Goal: Information Seeking & Learning: Understand process/instructions

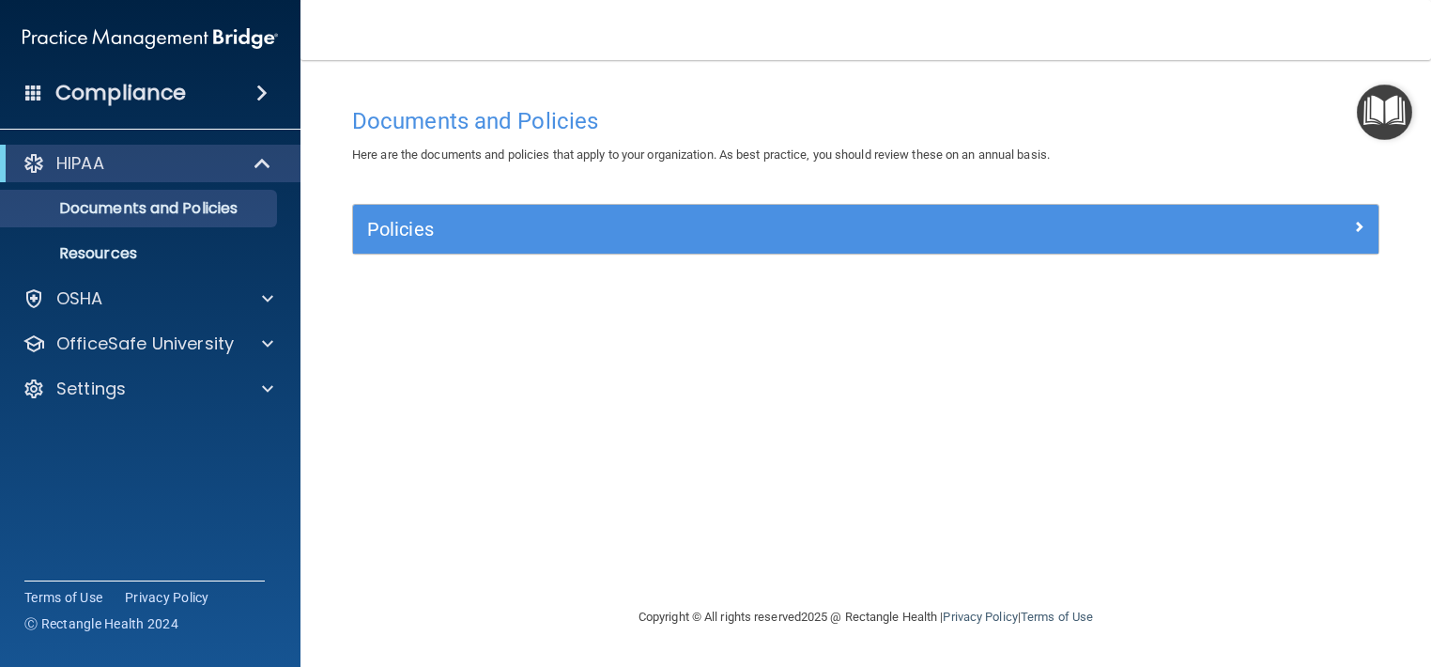
click at [256, 94] on span at bounding box center [261, 93] width 11 height 23
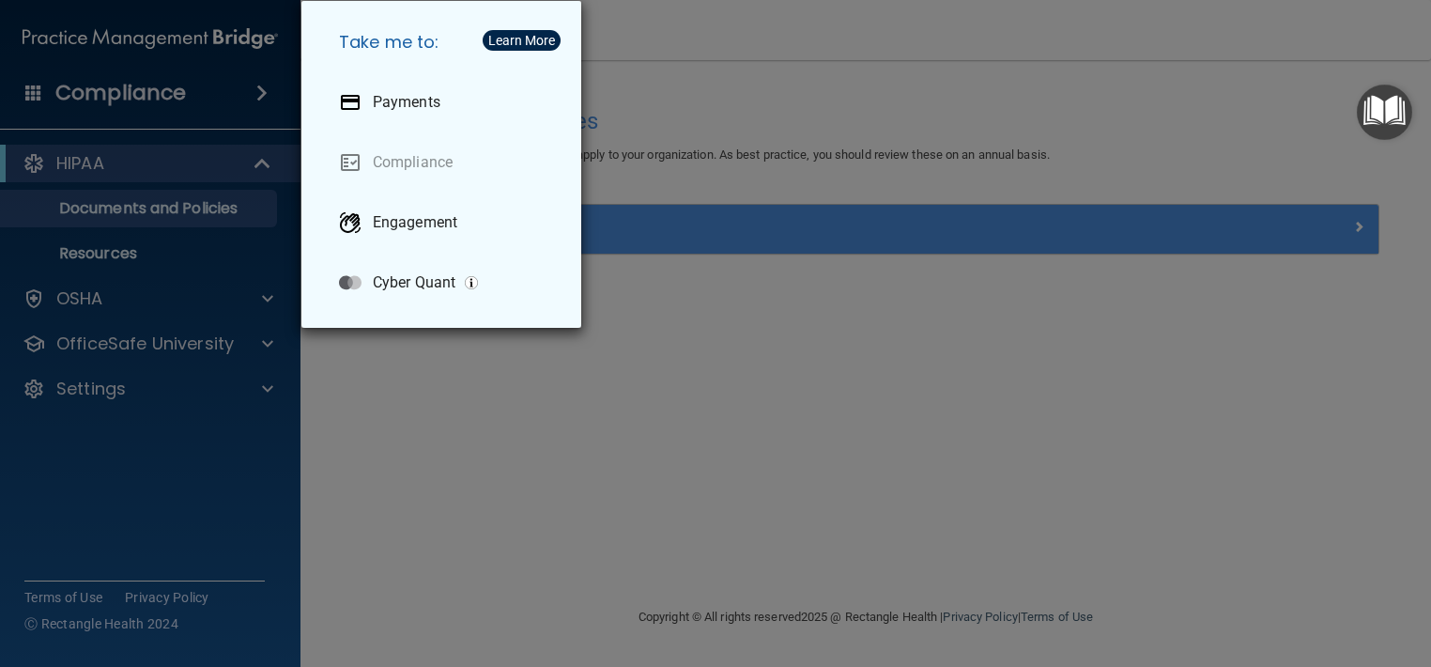
drag, startPoint x: 429, startPoint y: 403, endPoint x: 376, endPoint y: 403, distance: 53.5
click at [376, 403] on div "Take me to: Payments Compliance Engagement Cyber Quant" at bounding box center [715, 333] width 1431 height 667
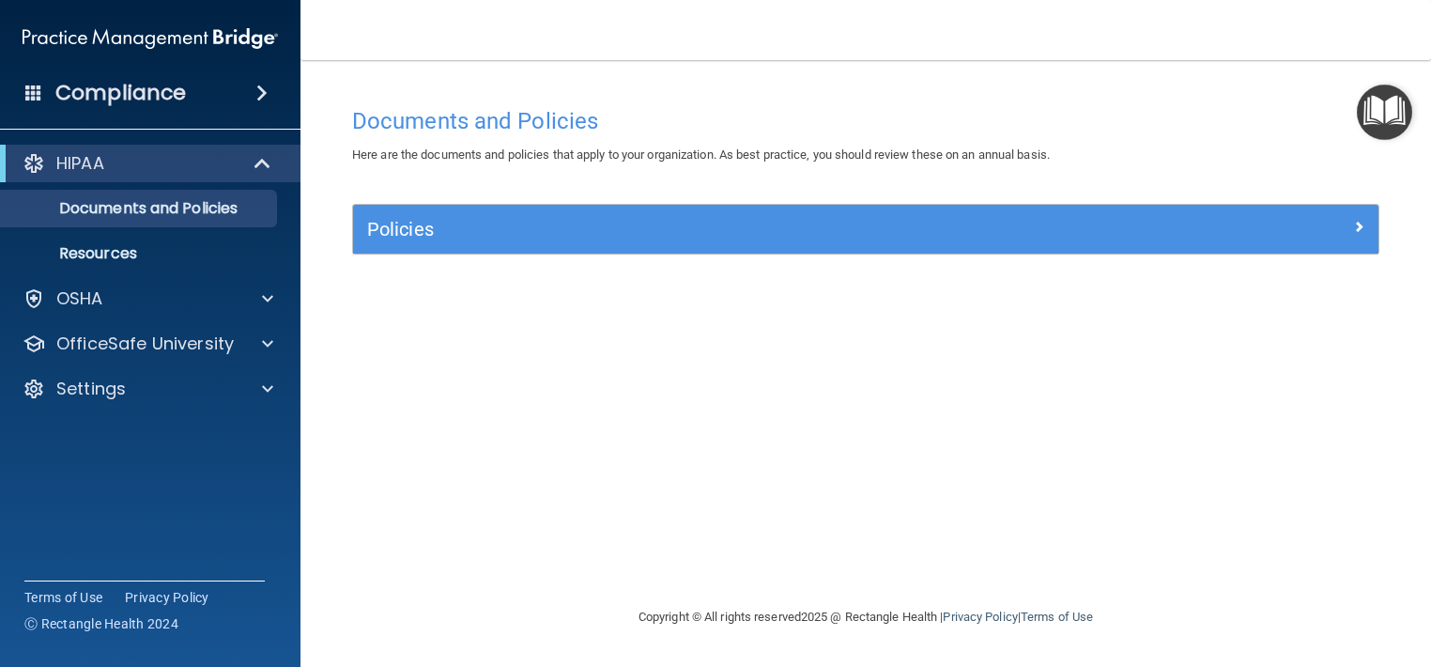
click at [376, 403] on div "Documents and Policies Here are the documents and policies that apply to your o…" at bounding box center [865, 352] width 1055 height 508
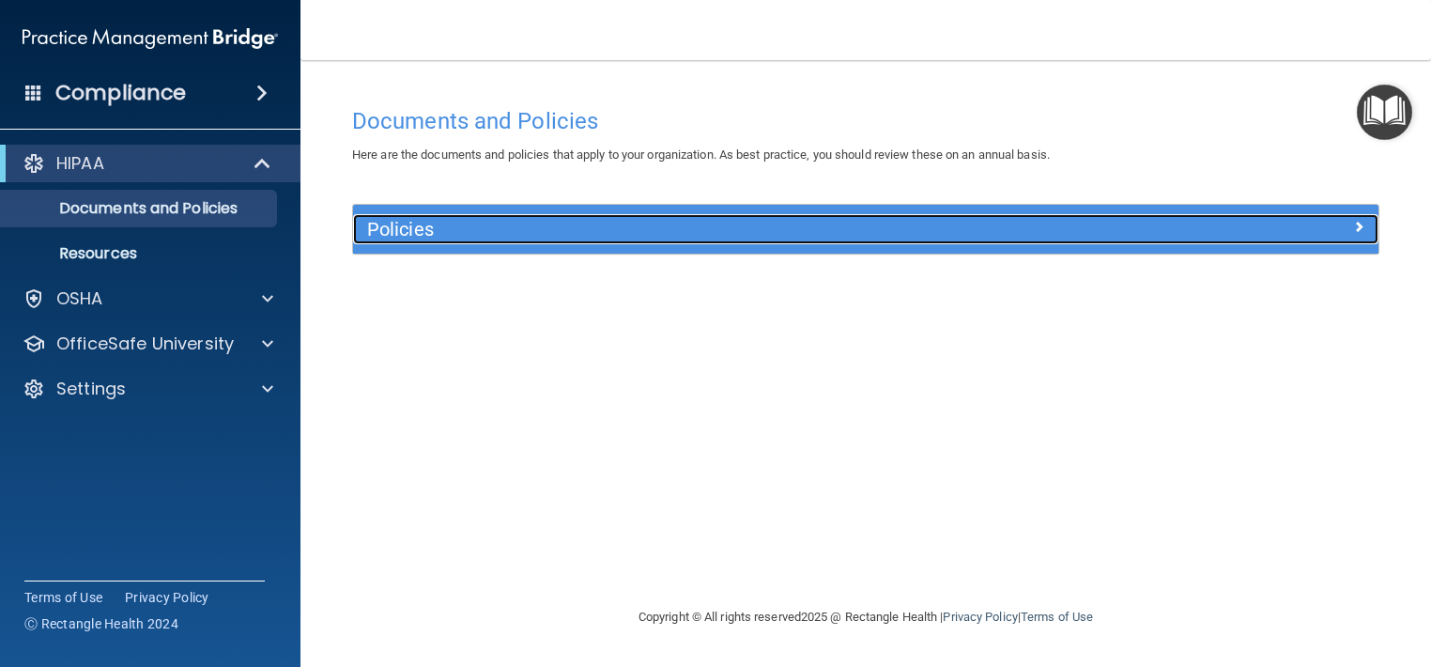
click at [1358, 223] on span at bounding box center [1358, 226] width 11 height 23
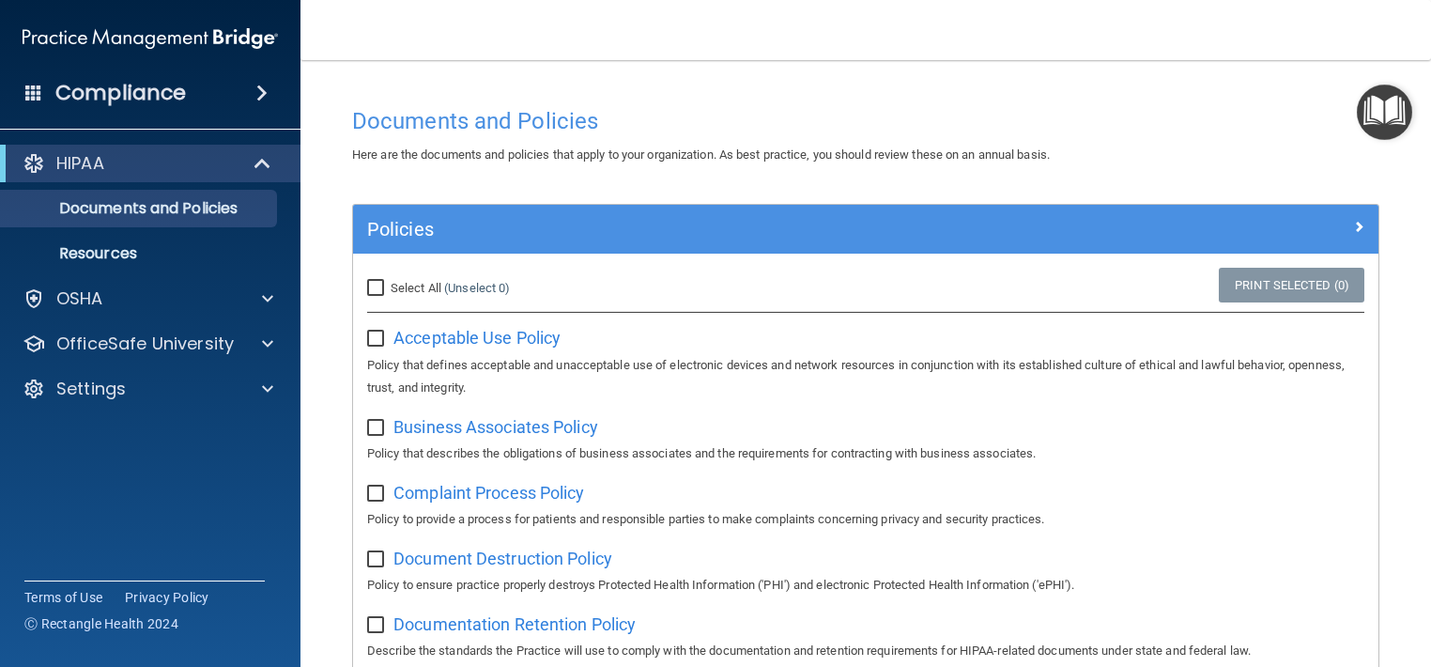
click at [1377, 112] on img "Open Resource Center" at bounding box center [1384, 112] width 55 height 55
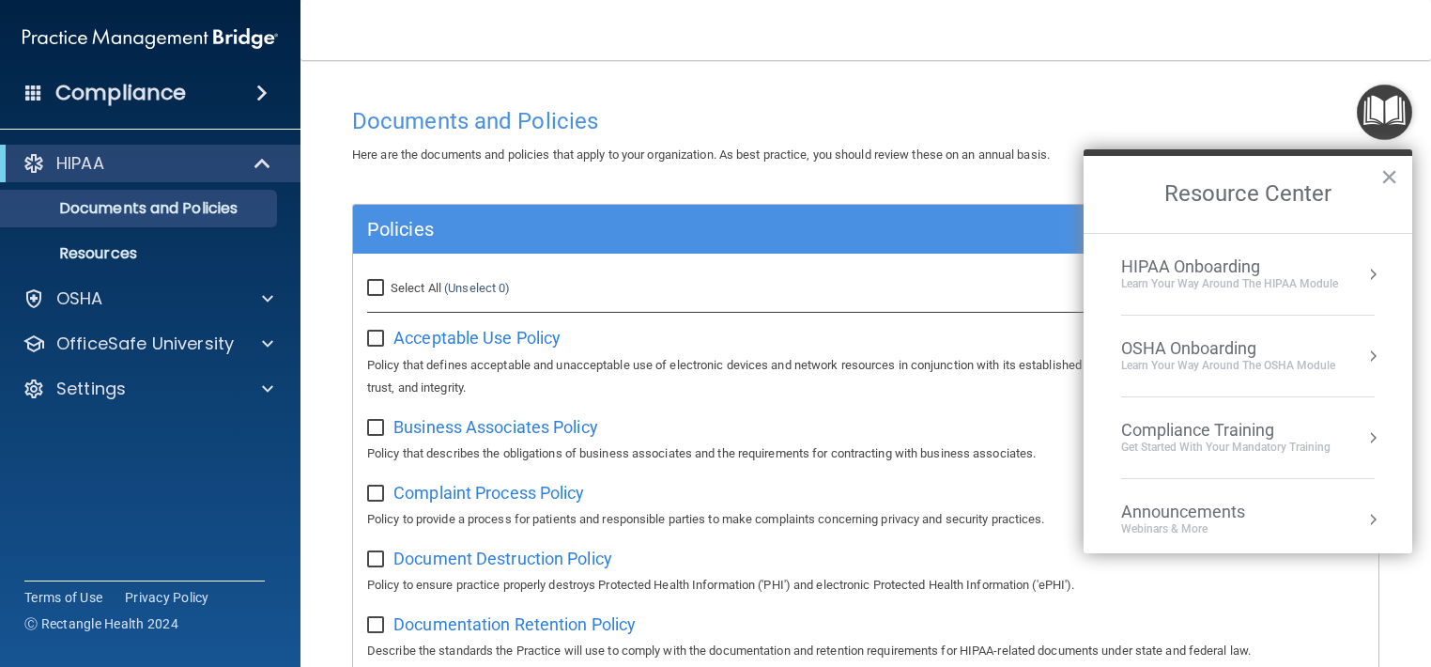
click at [1363, 516] on button "Resource Center" at bounding box center [1372, 519] width 19 height 19
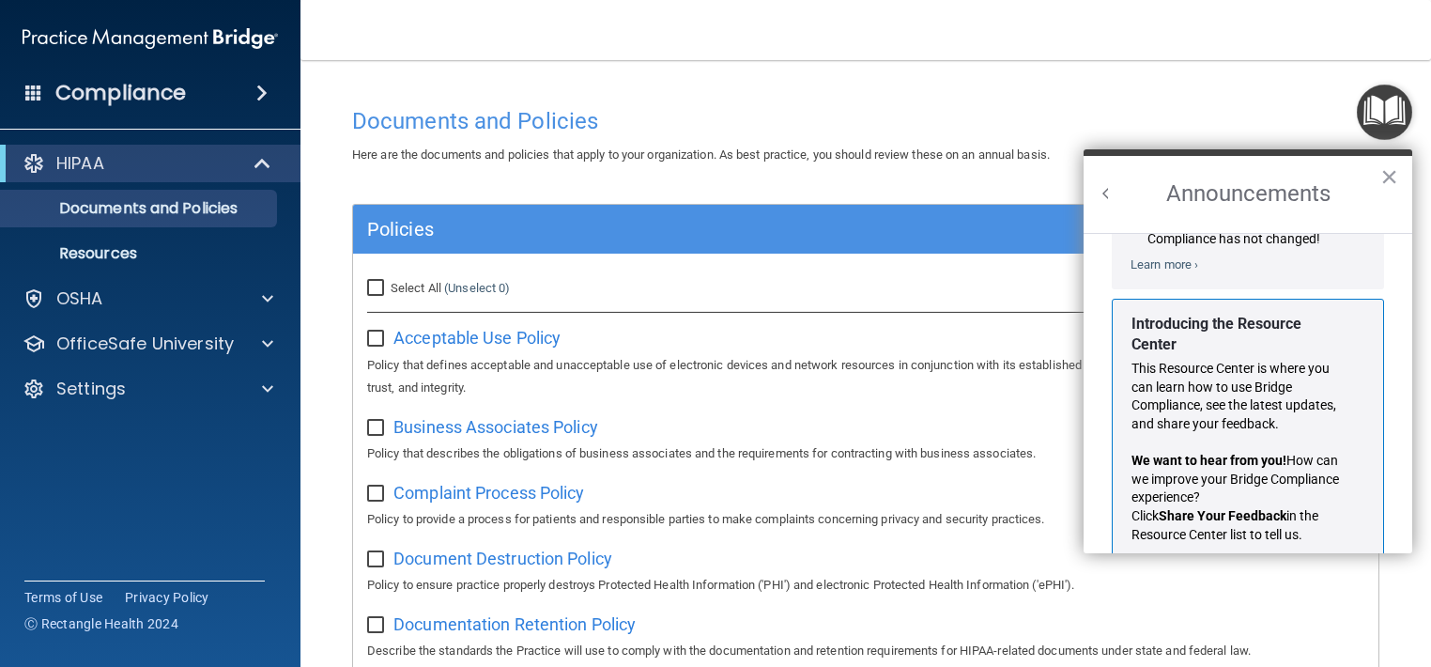
scroll to position [325, 0]
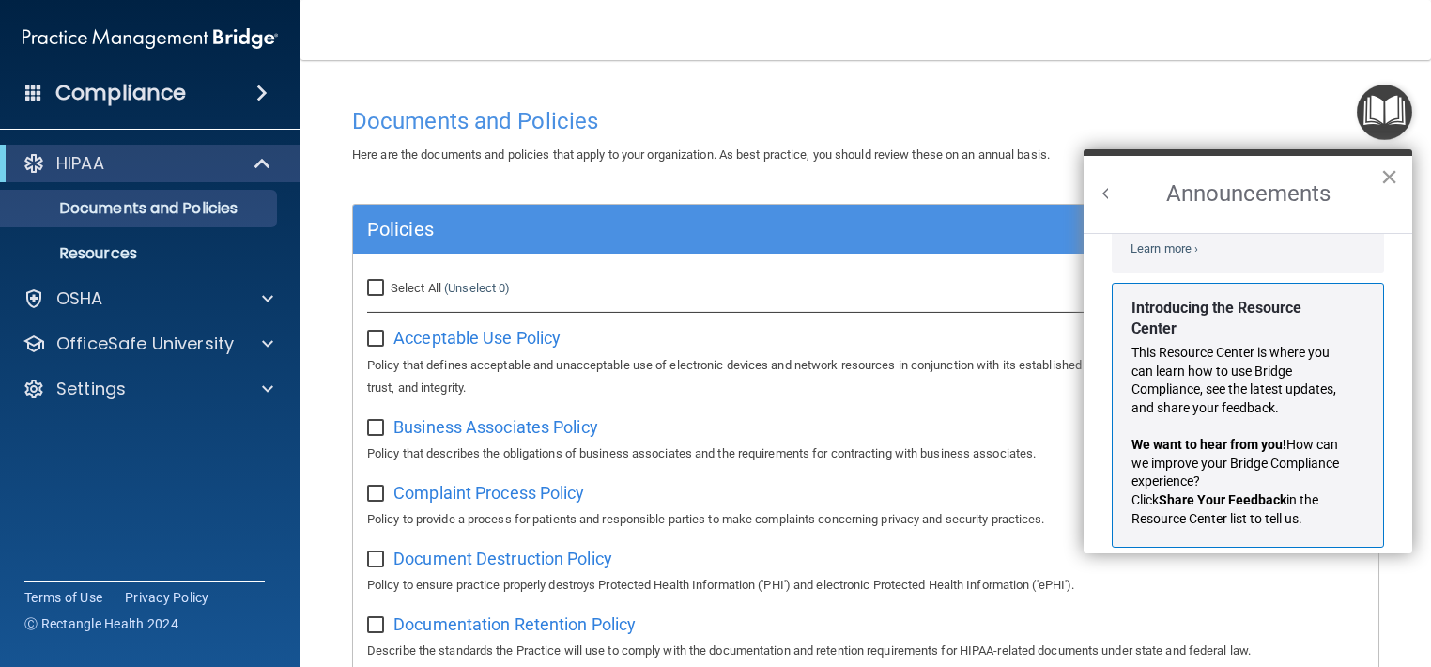
click at [1390, 171] on button "×" at bounding box center [1389, 177] width 18 height 30
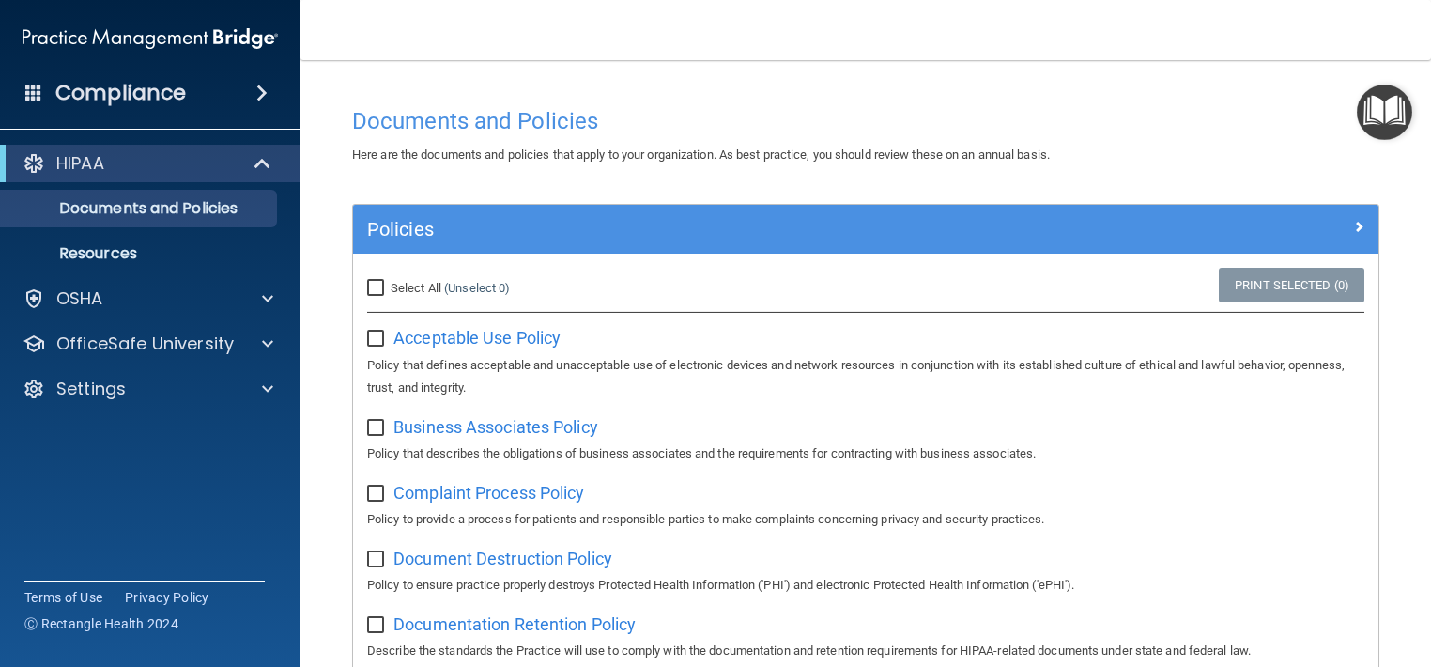
click at [1390, 107] on img "Open Resource Center" at bounding box center [1384, 112] width 55 height 55
